Goal: Transaction & Acquisition: Download file/media

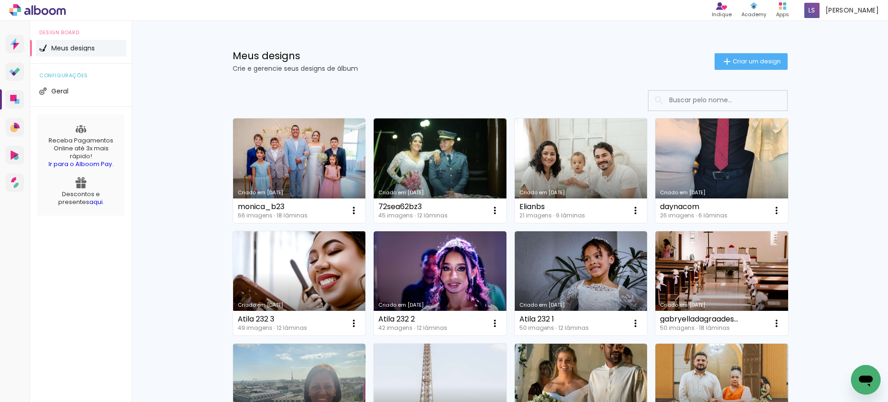
click at [297, 277] on link "Criado em [DATE]" at bounding box center [299, 283] width 133 height 104
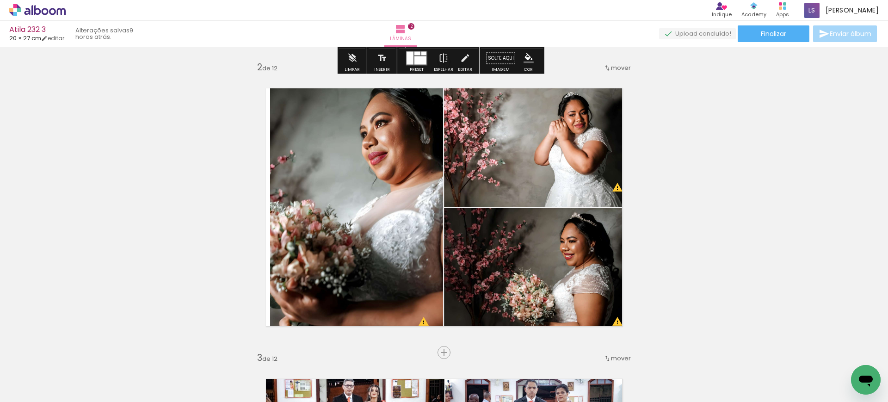
scroll to position [287, 0]
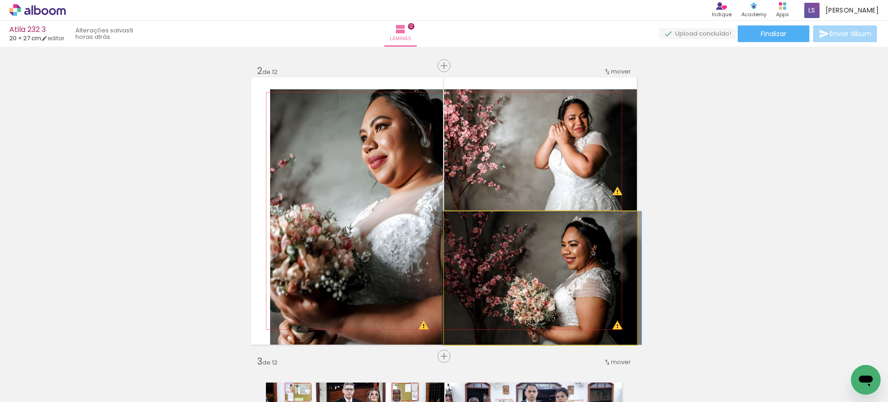
drag, startPoint x: 565, startPoint y: 278, endPoint x: 577, endPoint y: 163, distance: 115.7
click at [0, 0] on slot at bounding box center [0, 0] width 0 height 0
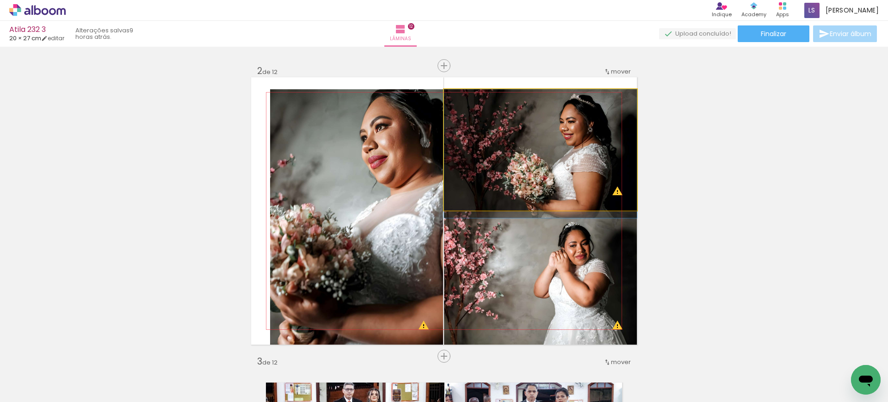
drag, startPoint x: 569, startPoint y: 153, endPoint x: 566, endPoint y: 164, distance: 10.9
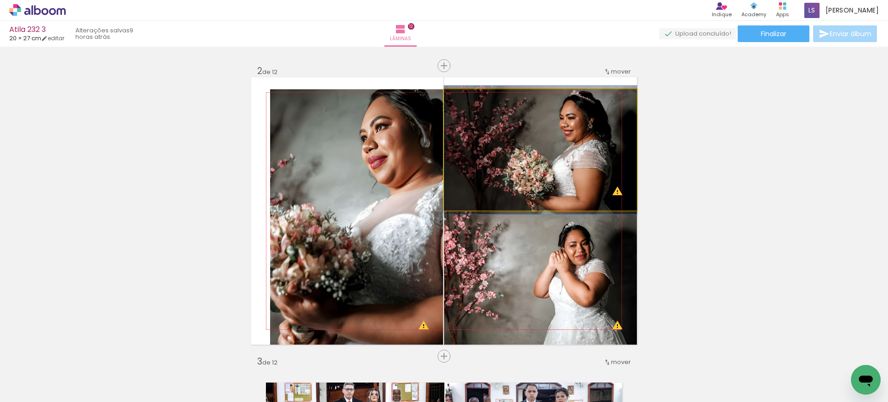
click at [567, 160] on quentale-photo at bounding box center [540, 149] width 193 height 121
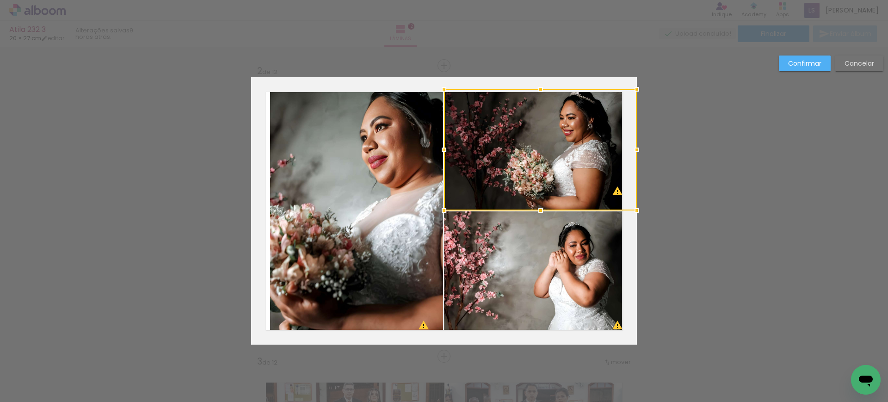
click at [567, 160] on div at bounding box center [540, 149] width 193 height 121
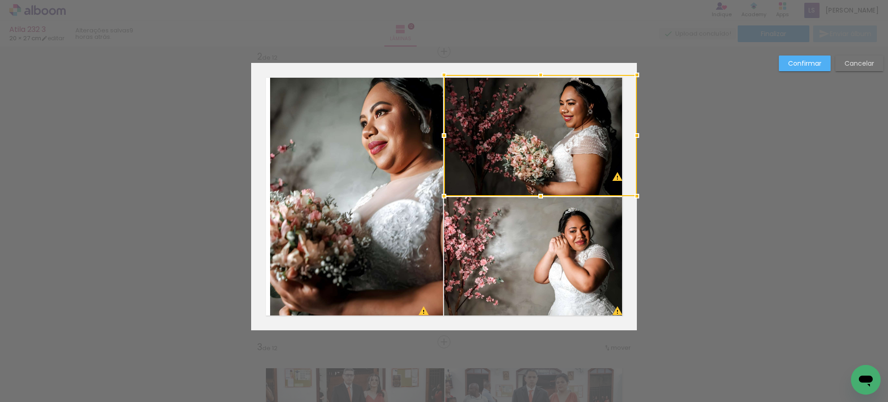
click at [567, 160] on div at bounding box center [540, 135] width 193 height 121
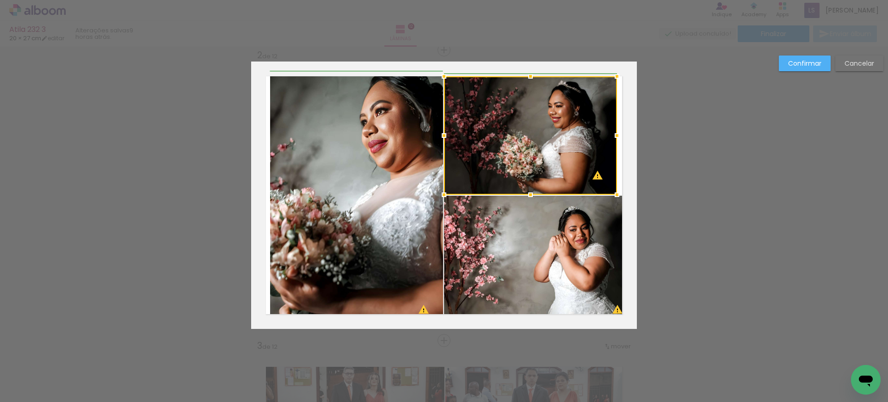
drag, startPoint x: 634, startPoint y: 76, endPoint x: 617, endPoint y: 78, distance: 16.8
click at [617, 78] on div at bounding box center [617, 76] width 18 height 18
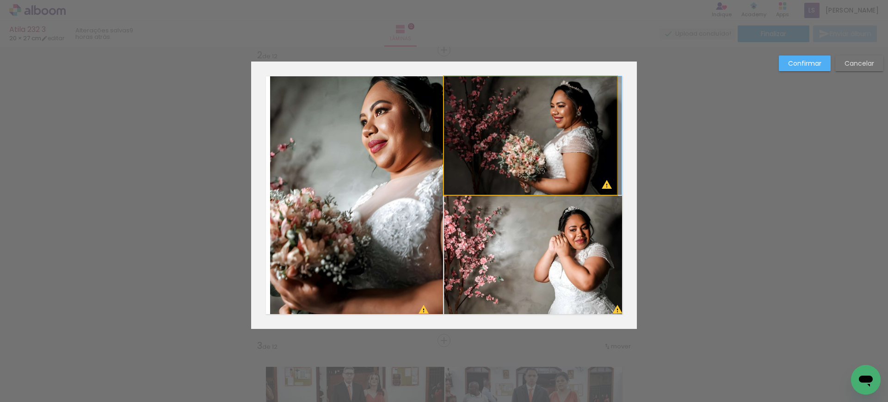
drag, startPoint x: 594, startPoint y: 103, endPoint x: 601, endPoint y: 111, distance: 10.8
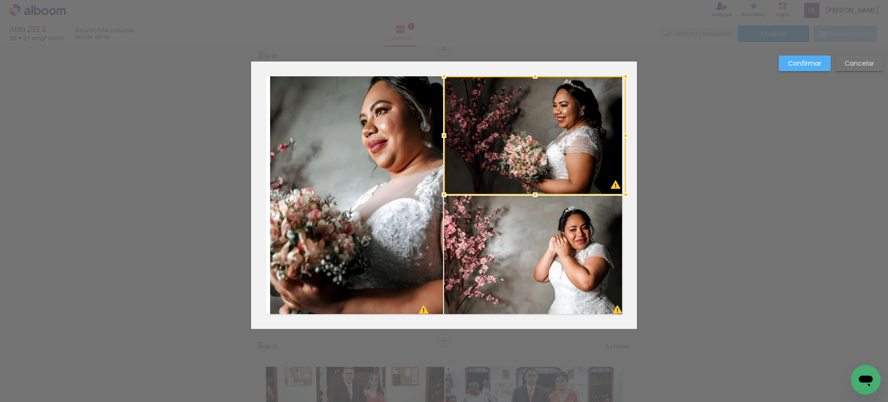
drag, startPoint x: 610, startPoint y: 134, endPoint x: 615, endPoint y: 134, distance: 5.5
click at [616, 134] on div at bounding box center [625, 135] width 18 height 18
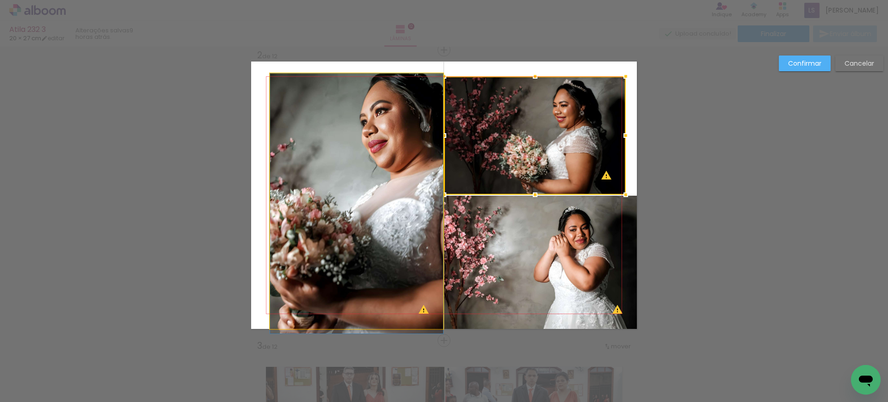
click at [385, 119] on quentale-photo at bounding box center [356, 201] width 173 height 255
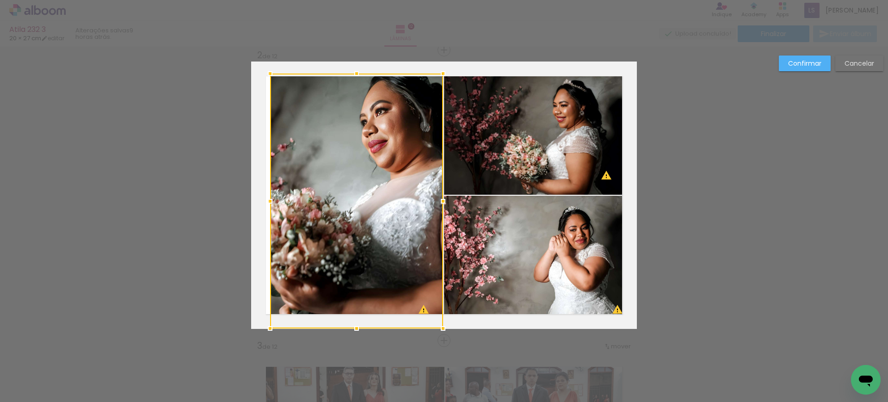
click at [385, 119] on div at bounding box center [356, 201] width 173 height 255
click at [0, 0] on slot "Confirmar" at bounding box center [0, 0] width 0 height 0
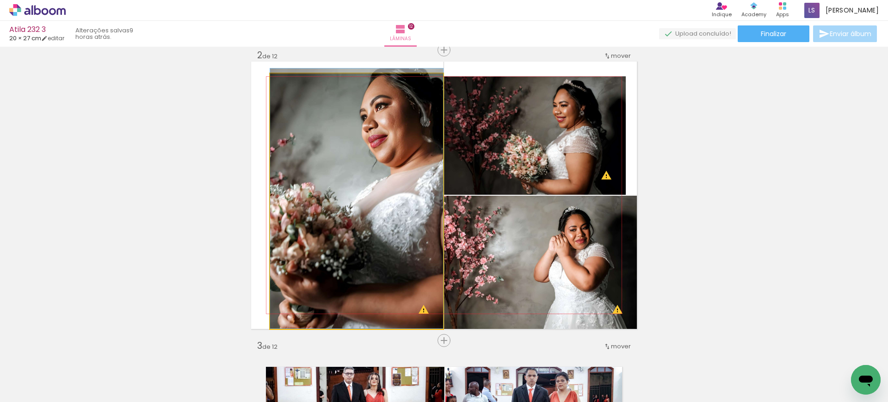
drag, startPoint x: 380, startPoint y: 160, endPoint x: 380, endPoint y: 153, distance: 7.0
click at [380, 153] on quentale-photo at bounding box center [356, 201] width 173 height 255
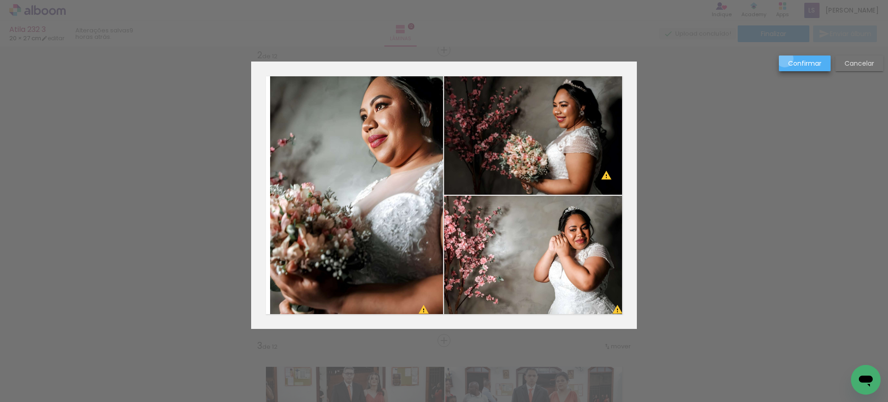
click at [785, 59] on paper-button "Confirmar" at bounding box center [805, 63] width 52 height 16
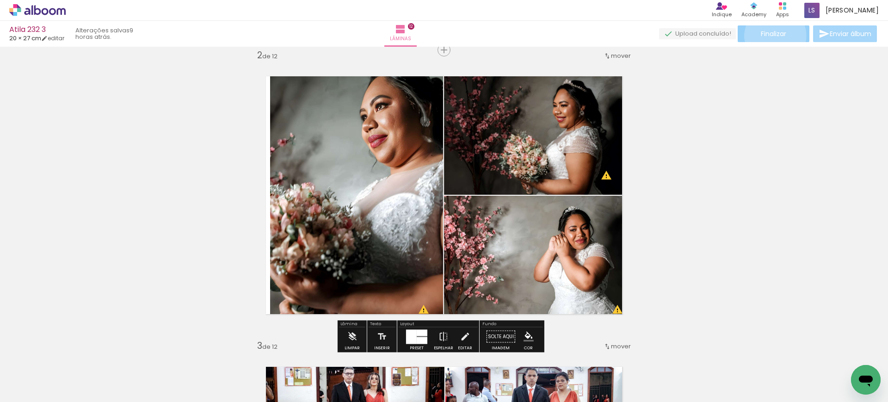
click at [772, 36] on span "Finalizar" at bounding box center [773, 34] width 25 height 6
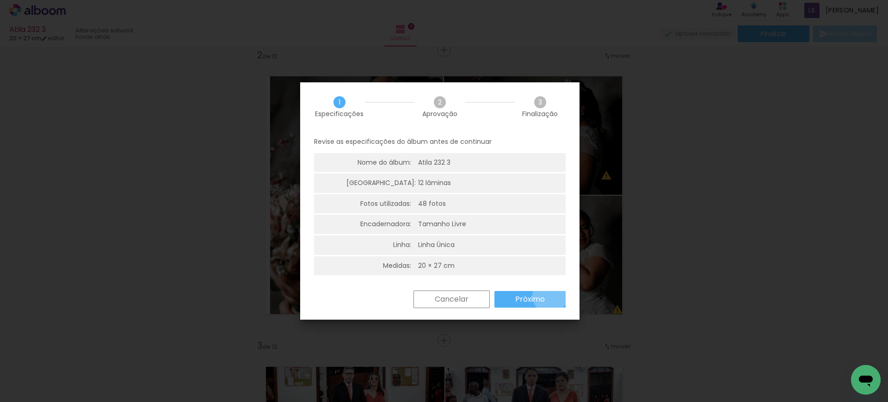
click at [550, 295] on paper-button "Próximo" at bounding box center [529, 299] width 71 height 17
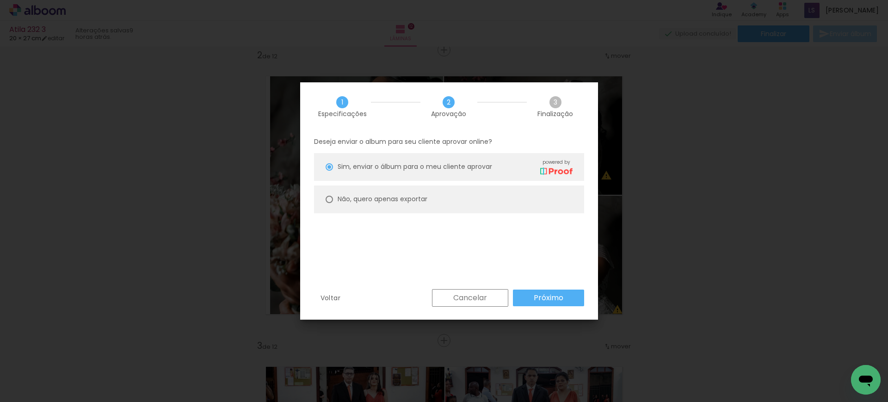
click at [0, 0] on slot "Não, quero apenas exportar" at bounding box center [0, 0] width 0 height 0
type paper-radio-button "on"
click at [0, 0] on slot "Próximo" at bounding box center [0, 0] width 0 height 0
type input "Alta, 300 DPI"
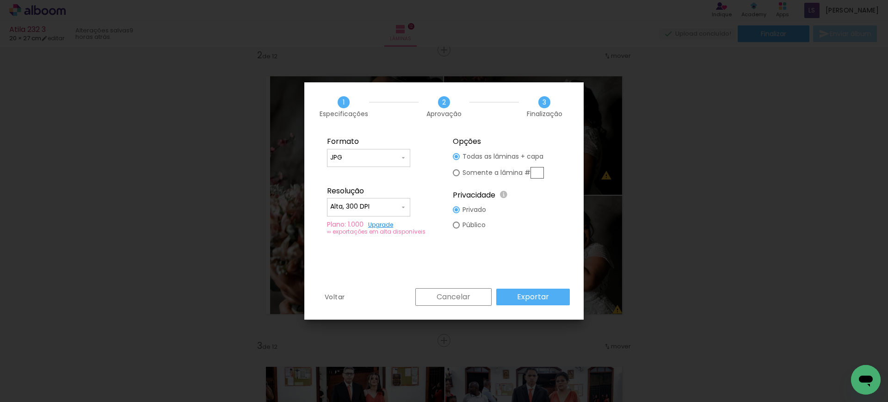
drag, startPoint x: 548, startPoint y: 165, endPoint x: 540, endPoint y: 175, distance: 13.5
click at [540, 175] on fieldset "Opções Todas as lâminas + capa Somente a lâmina # Privacidade Todo o conteúdo o…" at bounding box center [507, 186] width 124 height 111
click at [540, 175] on input "text" at bounding box center [536, 173] width 13 height 12
type paper-radio-button "on"
type input "2"
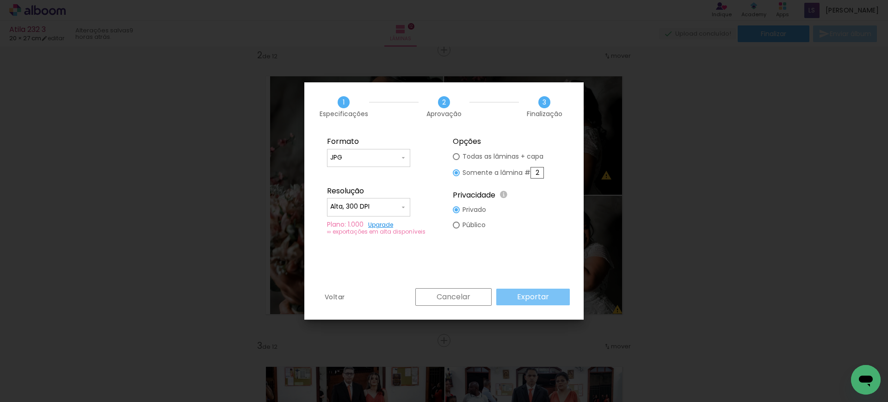
click at [0, 0] on slot "Exportar" at bounding box center [0, 0] width 0 height 0
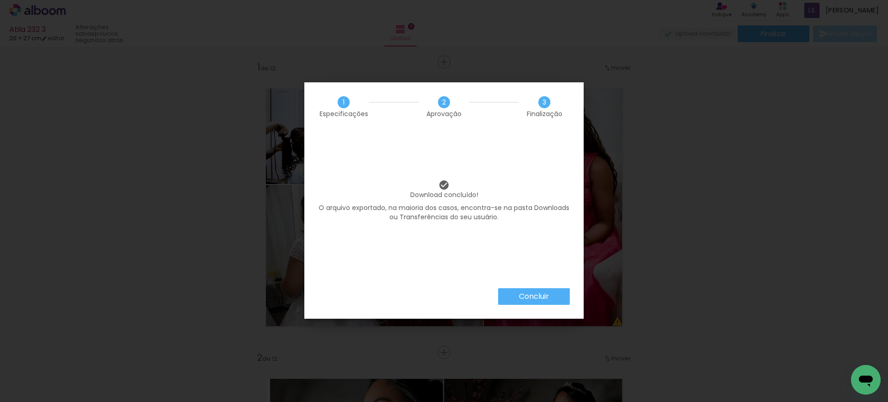
scroll to position [302, 0]
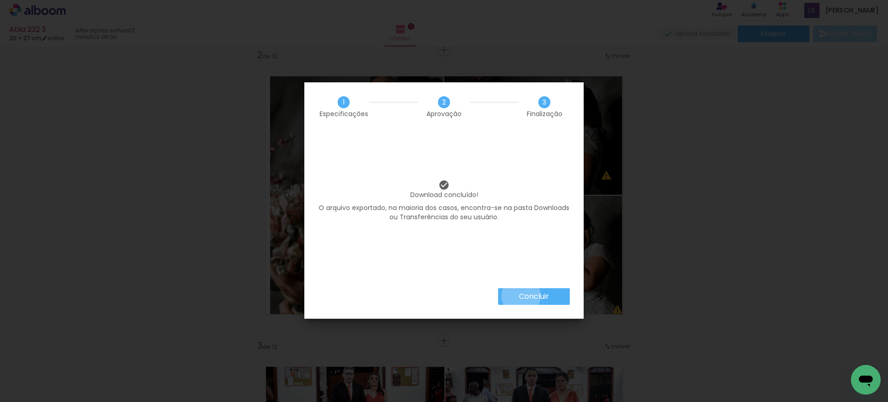
click at [0, 0] on slot "Concluir" at bounding box center [0, 0] width 0 height 0
